Goal: Transaction & Acquisition: Purchase product/service

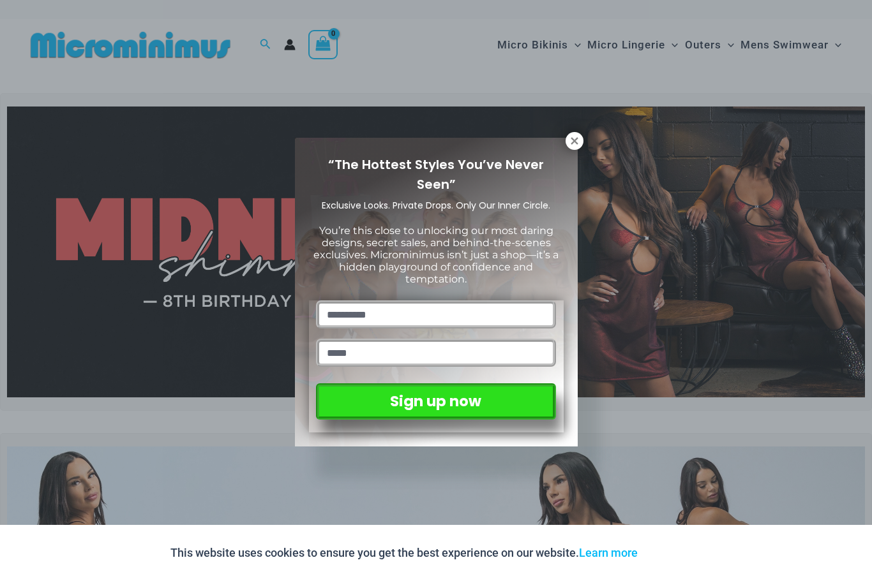
click at [575, 143] on icon at bounding box center [573, 140] width 7 height 7
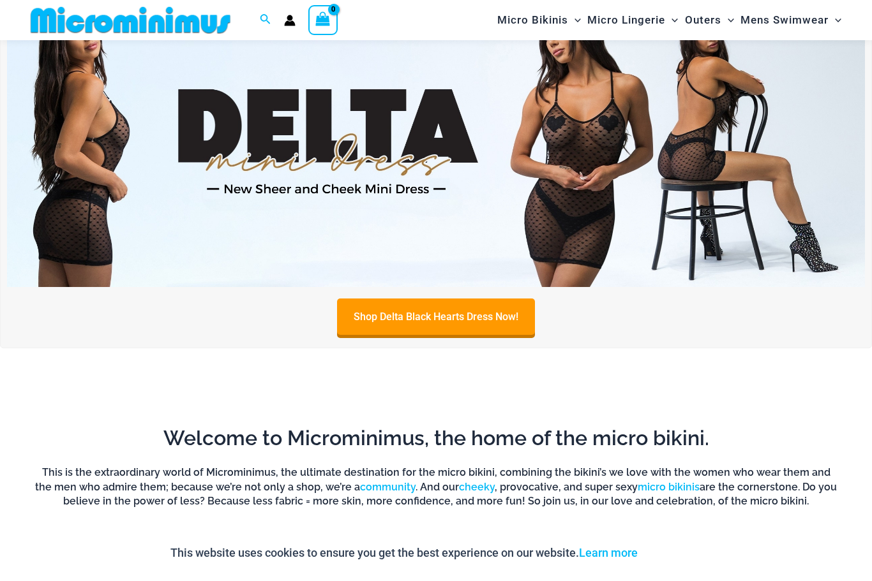
scroll to position [442, 0]
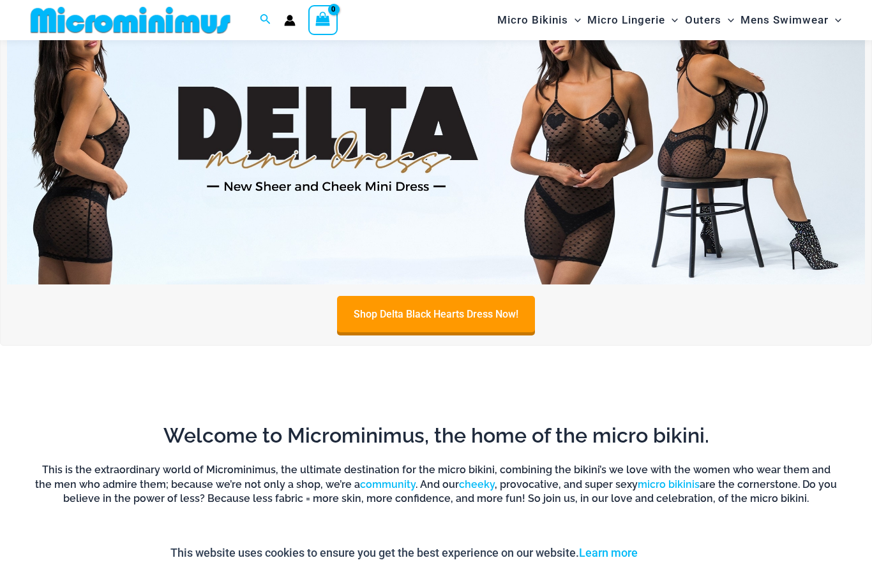
click at [60, 247] on img at bounding box center [436, 140] width 858 height 292
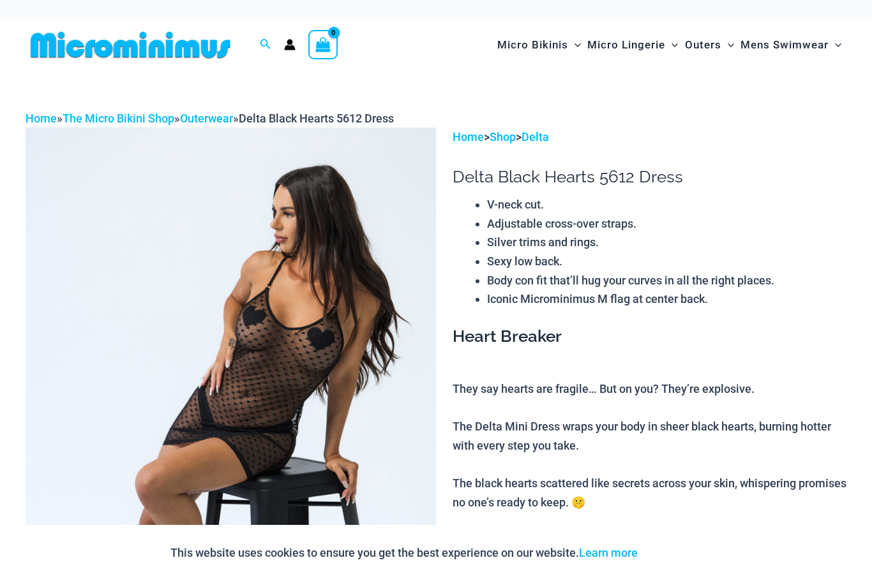
click at [138, 116] on link "The Micro Bikini Shop" at bounding box center [119, 118] width 112 height 13
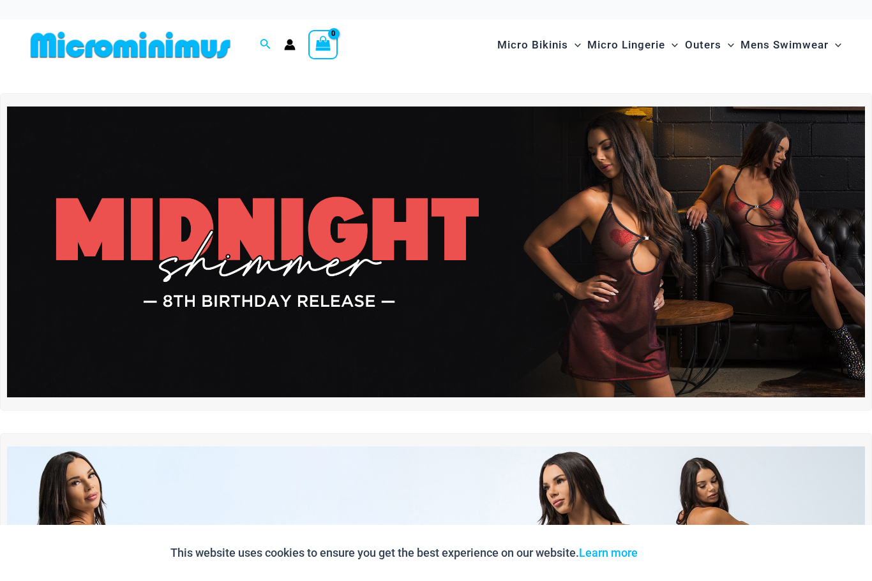
click at [136, 294] on img at bounding box center [436, 253] width 858 height 292
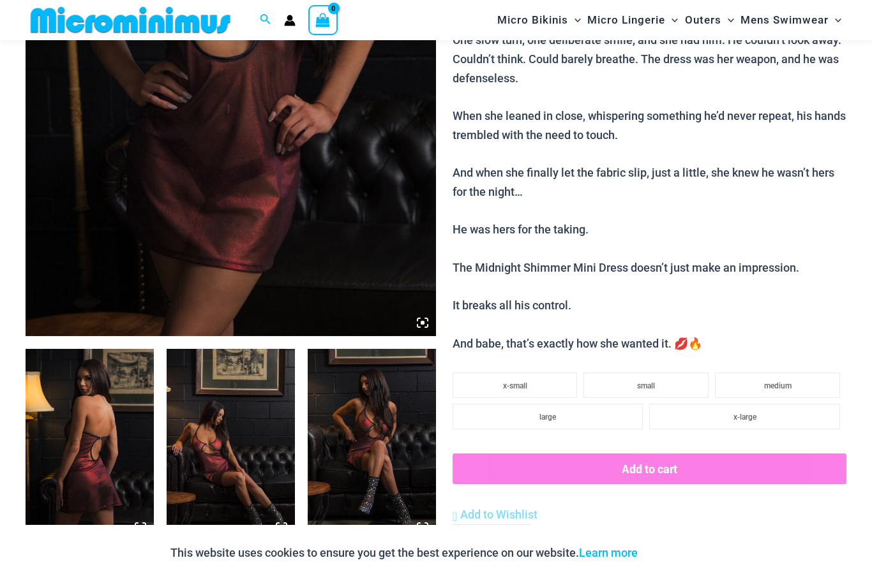
scroll to position [394, 0]
